Goal: Task Accomplishment & Management: Manage account settings

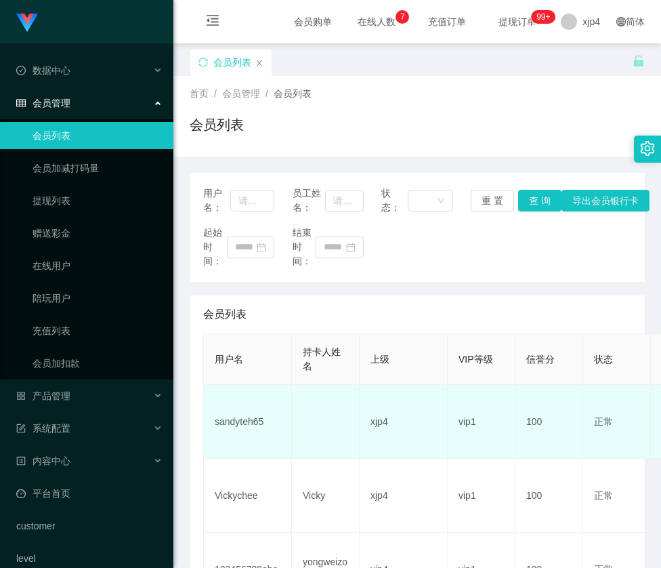
click at [243, 419] on td "sandyteh65" at bounding box center [248, 422] width 88 height 74
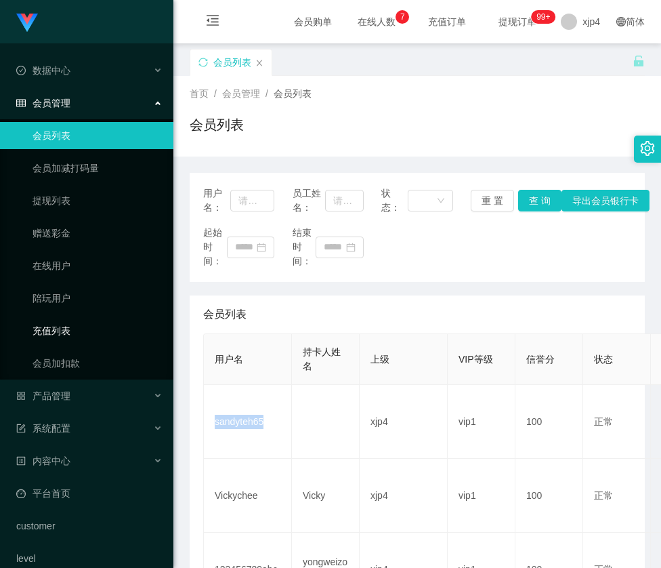
copy td "sandyteh65"
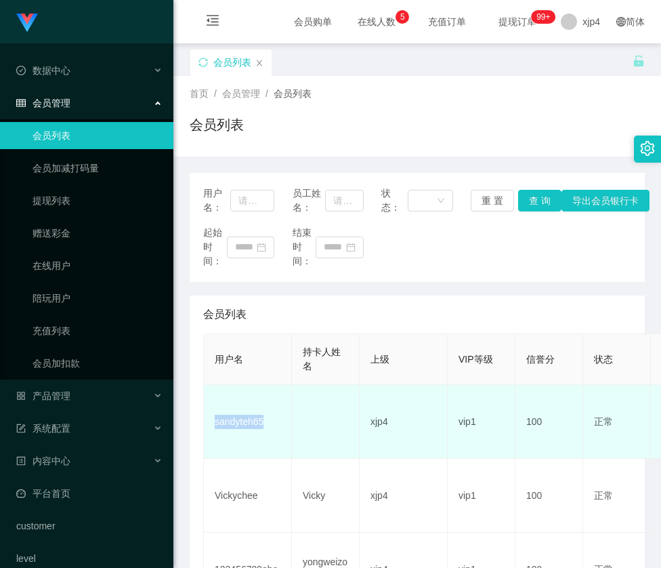
click at [255, 420] on td "sandyteh65" at bounding box center [248, 422] width 88 height 74
click at [241, 418] on td "sandyteh65" at bounding box center [248, 422] width 88 height 74
copy td "sandyteh65"
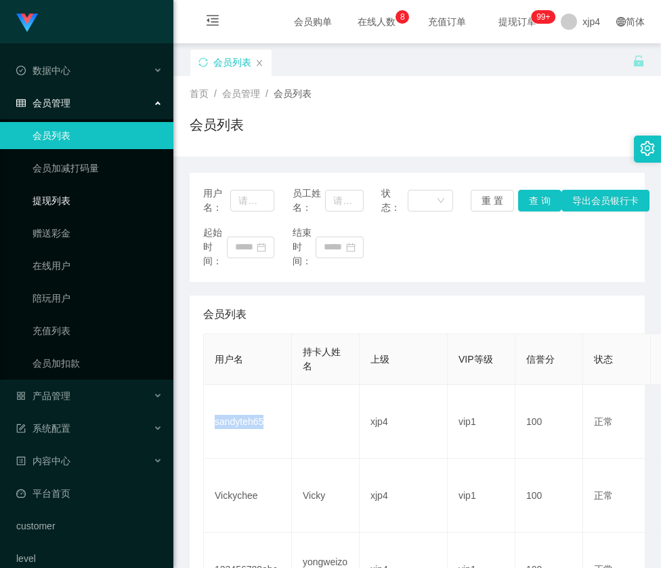
click at [64, 197] on link "提现列表" at bounding box center [98, 200] width 130 height 27
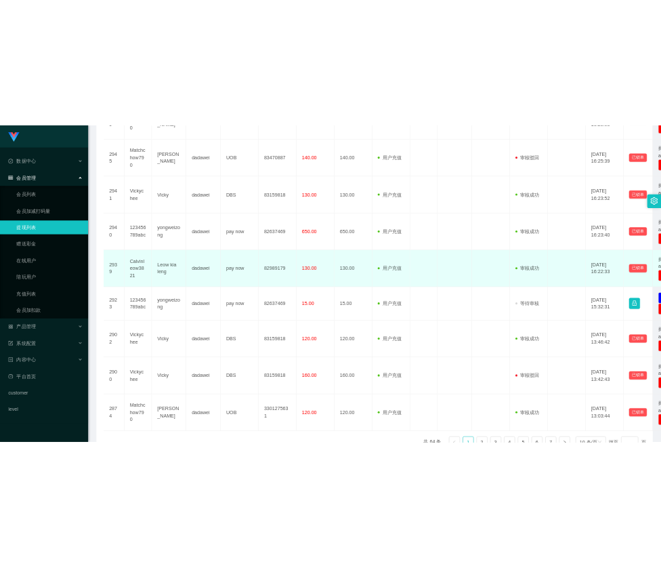
scroll to position [559, 0]
